Goal: Task Accomplishment & Management: Manage account settings

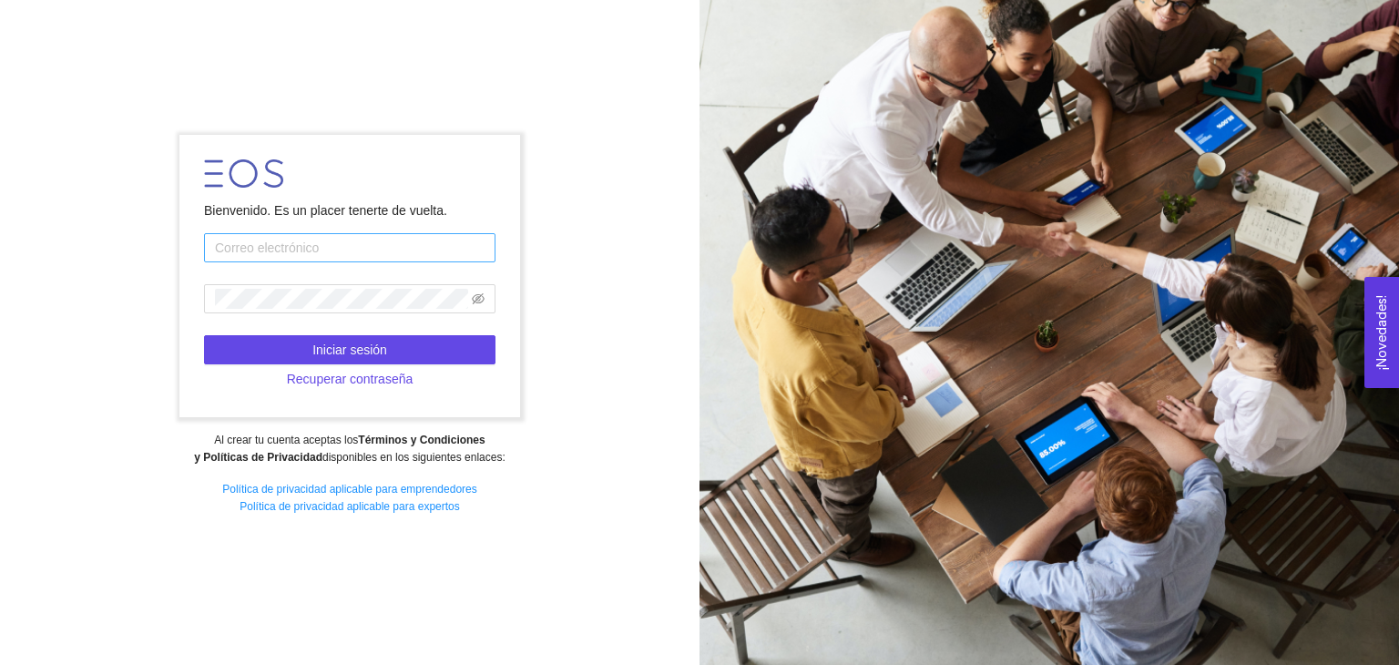
click at [430, 251] on input "text" at bounding box center [350, 247] width 292 height 29
type input "[EMAIL_ADDRESS][DOMAIN_NAME]"
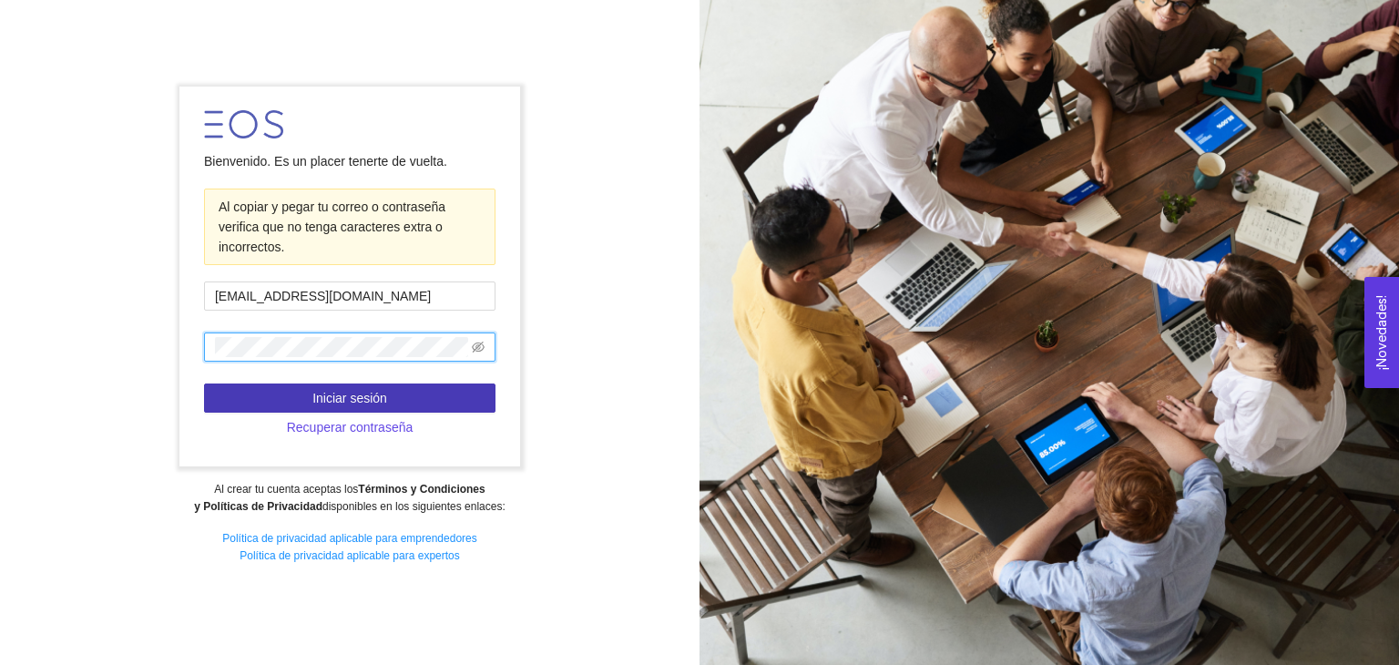
click at [386, 404] on button "Iniciar sesión" at bounding box center [350, 398] width 292 height 29
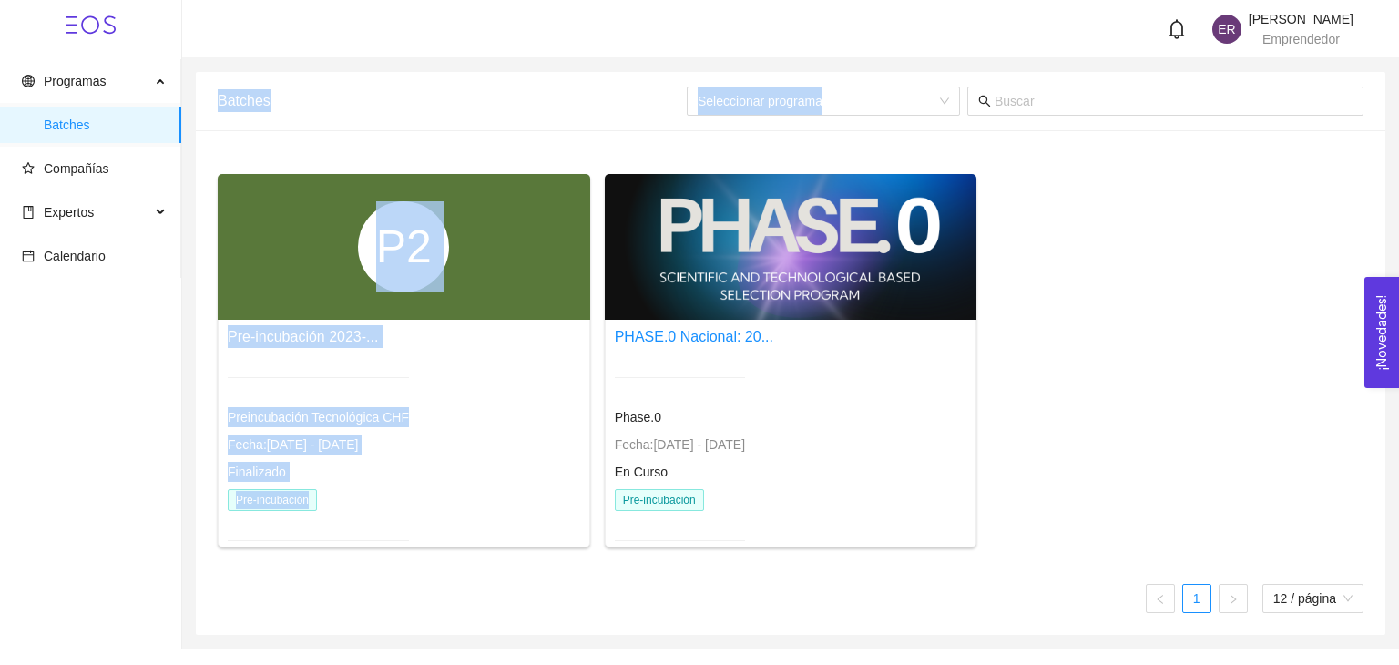
drag, startPoint x: 1178, startPoint y: 363, endPoint x: 211, endPoint y: 107, distance: 999.9
click at [211, 107] on div "Batches Seleccionar programa P2 Pre-incubación 2023-... Preincubación Tecnológi…" at bounding box center [791, 353] width 1190 height 563
click at [211, 107] on div "Batches Seleccionar programa" at bounding box center [791, 101] width 1190 height 59
drag, startPoint x: 209, startPoint y: 97, endPoint x: 1140, endPoint y: 516, distance: 1021.0
click at [1140, 516] on div "Batches Seleccionar programa P2 Pre-incubación 2023-... Preincubación Tecnológi…" at bounding box center [791, 353] width 1190 height 563
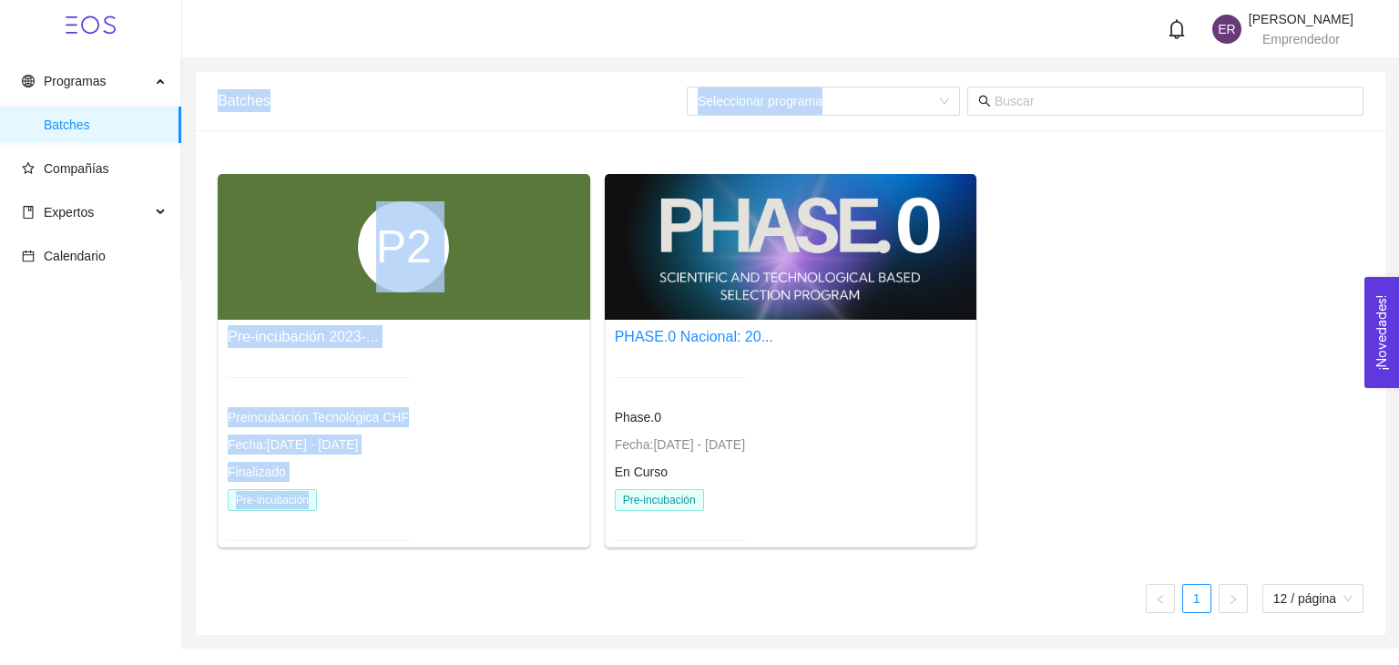
click at [1140, 516] on div "P2 Pre-incubación 2023-... Preincubación Tecnológica CHF Fecha: [DATE] - [DATE]…" at bounding box center [790, 368] width 1161 height 388
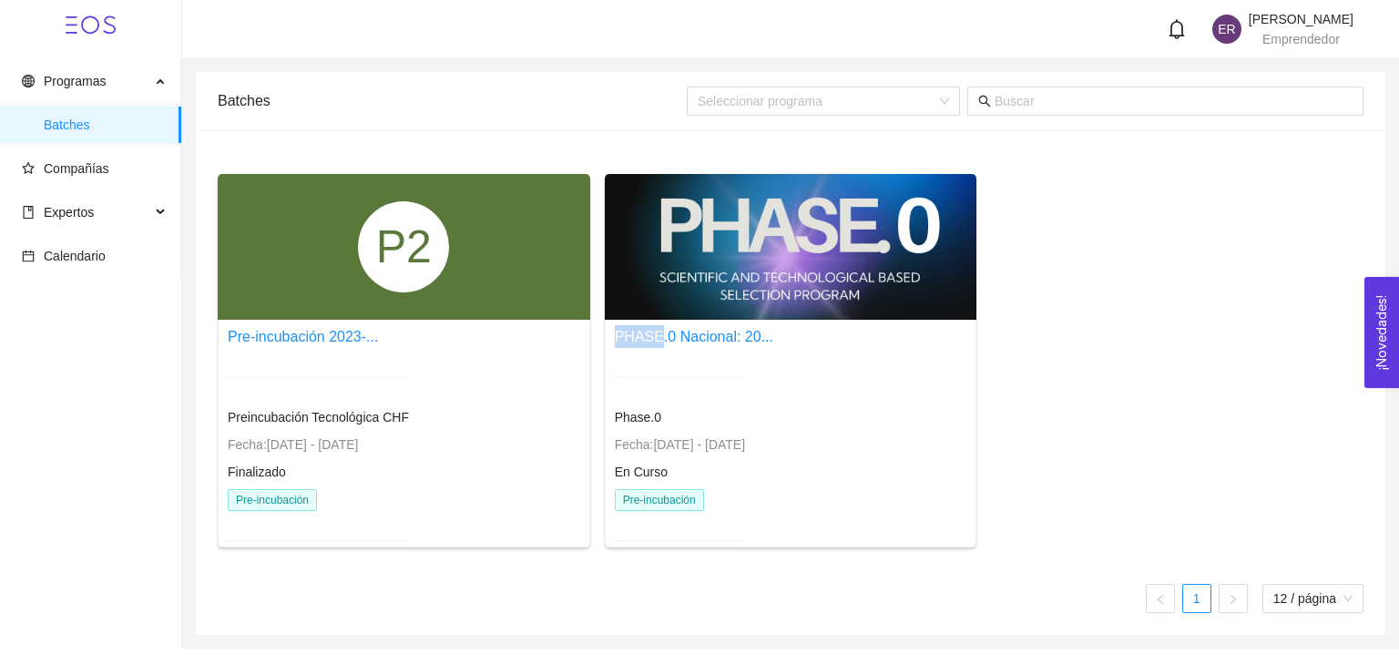
click at [1141, 515] on div "P2 Pre-incubación 2023-... Preincubación Tecnológica CHF Fecha: [DATE] - [DATE]…" at bounding box center [790, 368] width 1161 height 388
click at [1148, 387] on div "P2 Pre-incubación 2023-... Preincubación Tecnológica CHF Fecha: [DATE] - [DATE]…" at bounding box center [790, 368] width 1161 height 388
click at [742, 333] on link "PHASE.0 Nacional: 20..." at bounding box center [694, 336] width 159 height 15
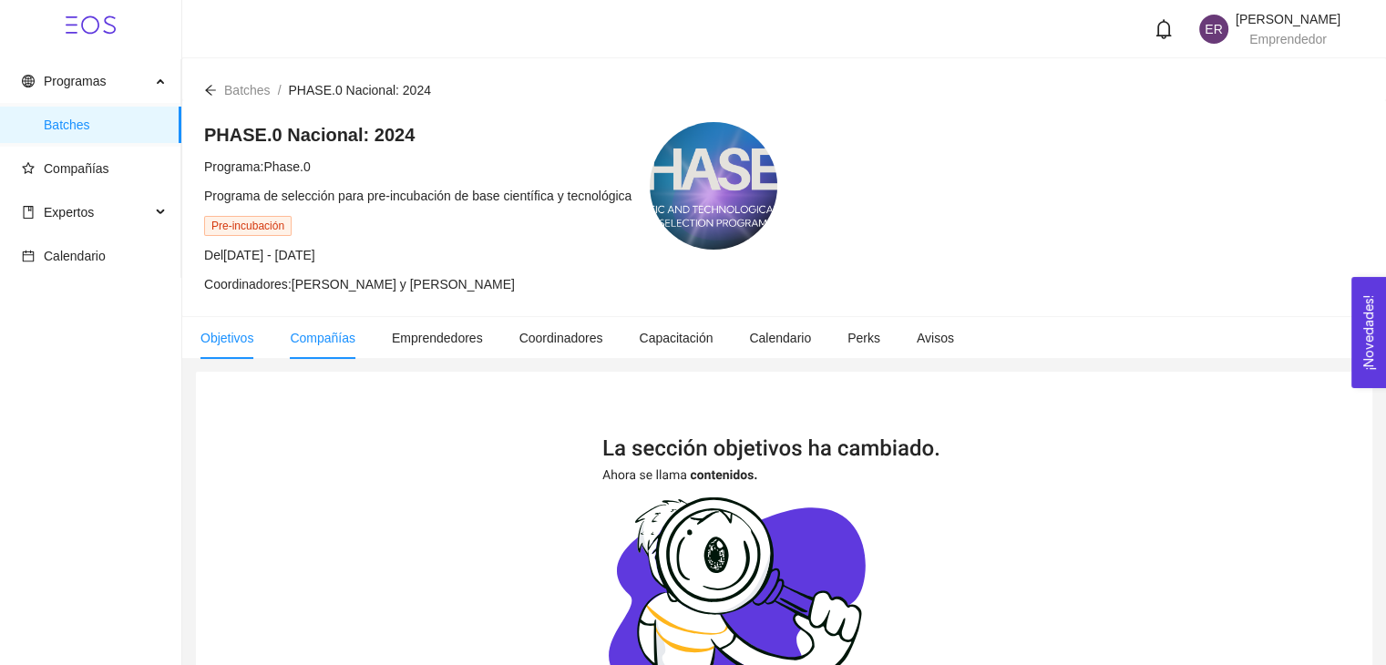
click at [340, 336] on span "Compañías" at bounding box center [323, 338] width 66 height 15
